Goal: Task Accomplishment & Management: Use online tool/utility

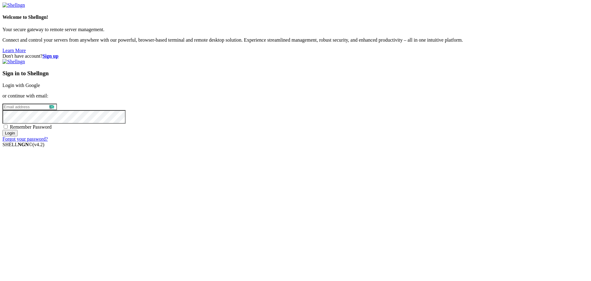
click at [40, 88] on link "Login with Google" at bounding box center [21, 85] width 38 height 5
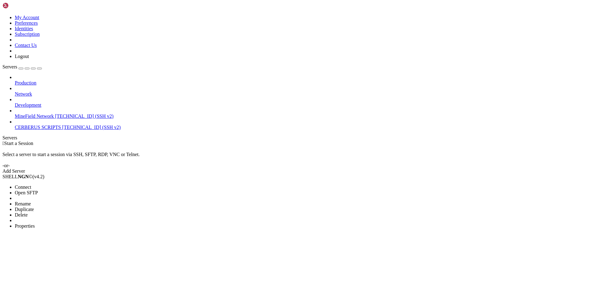
click at [71, 184] on li "Connect" at bounding box center [43, 187] width 56 height 6
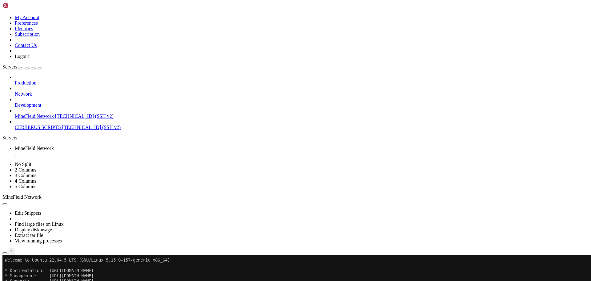
click at [129, 151] on div "" at bounding box center [302, 154] width 574 height 6
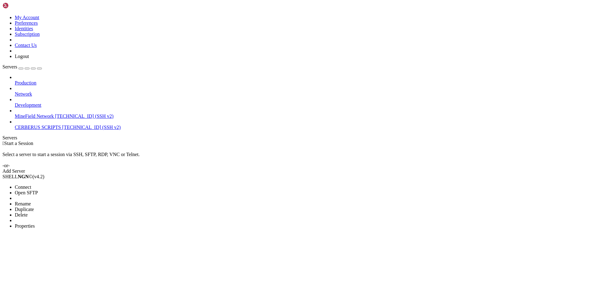
drag, startPoint x: 58, startPoint y: 109, endPoint x: 57, endPoint y: 106, distance: 3.5
click at [58, 184] on li "Connect" at bounding box center [43, 187] width 56 height 6
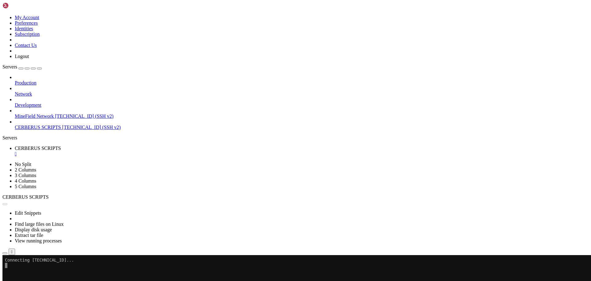
click at [63, 280] on li "Open SFTP" at bounding box center [43, 285] width 56 height 6
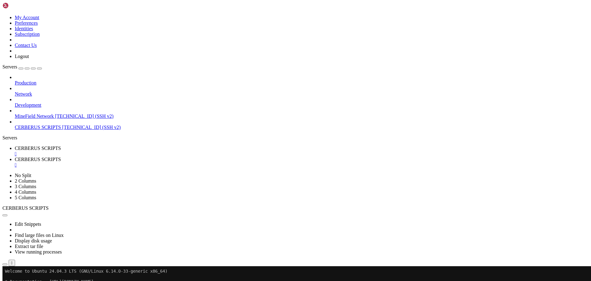
scroll to position [0, 0]
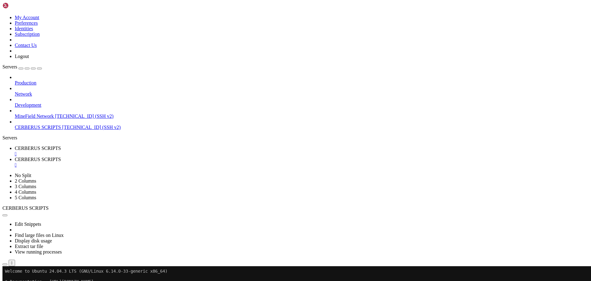
type input "/var/www/pterodactyl"
click at [61, 145] on span "CERBERUS SCRIPTS" at bounding box center [38, 147] width 46 height 5
drag, startPoint x: 75, startPoint y: 391, endPoint x: 44, endPoint y: 371, distance: 37.7
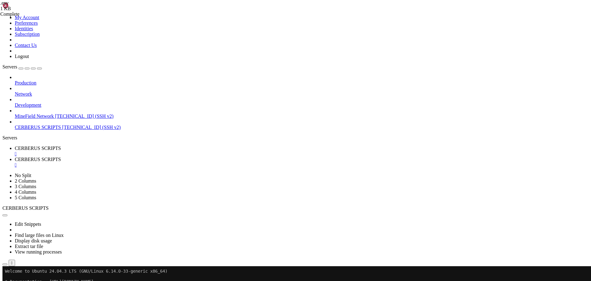
click at [128, 151] on div "" at bounding box center [302, 154] width 574 height 6
